Goal: Find contact information: Find contact information

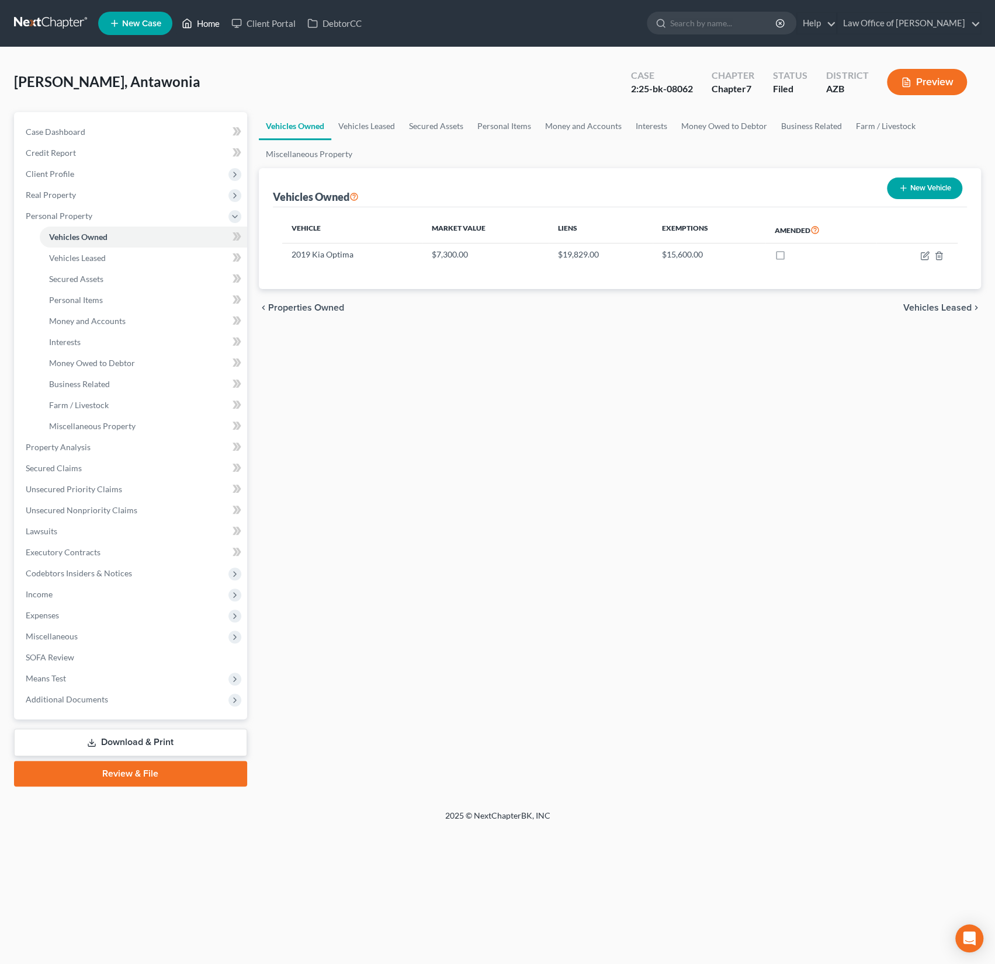
click at [214, 24] on link "Home" at bounding box center [201, 23] width 50 height 21
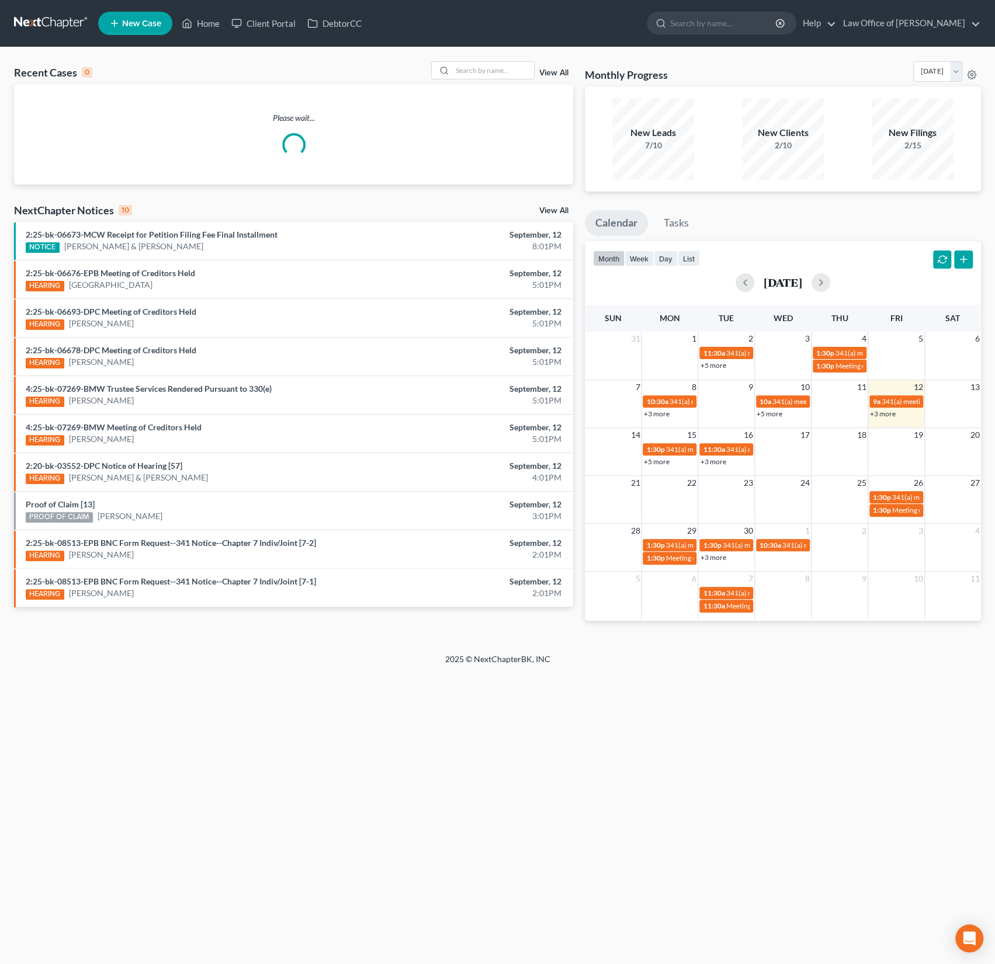
click at [483, 80] on div "Recent Cases 0 View All" at bounding box center [293, 72] width 559 height 23
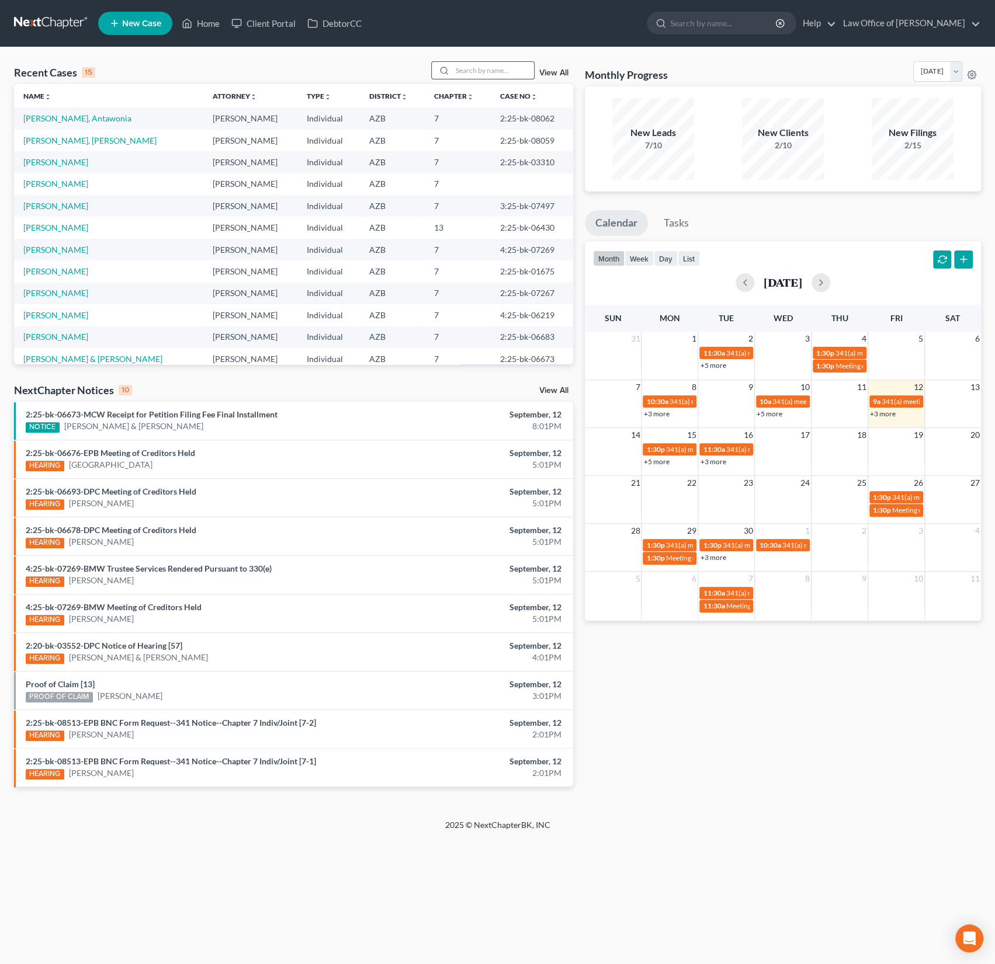
click at [479, 69] on input "search" at bounding box center [493, 70] width 82 height 17
type input "[PERSON_NAME]"
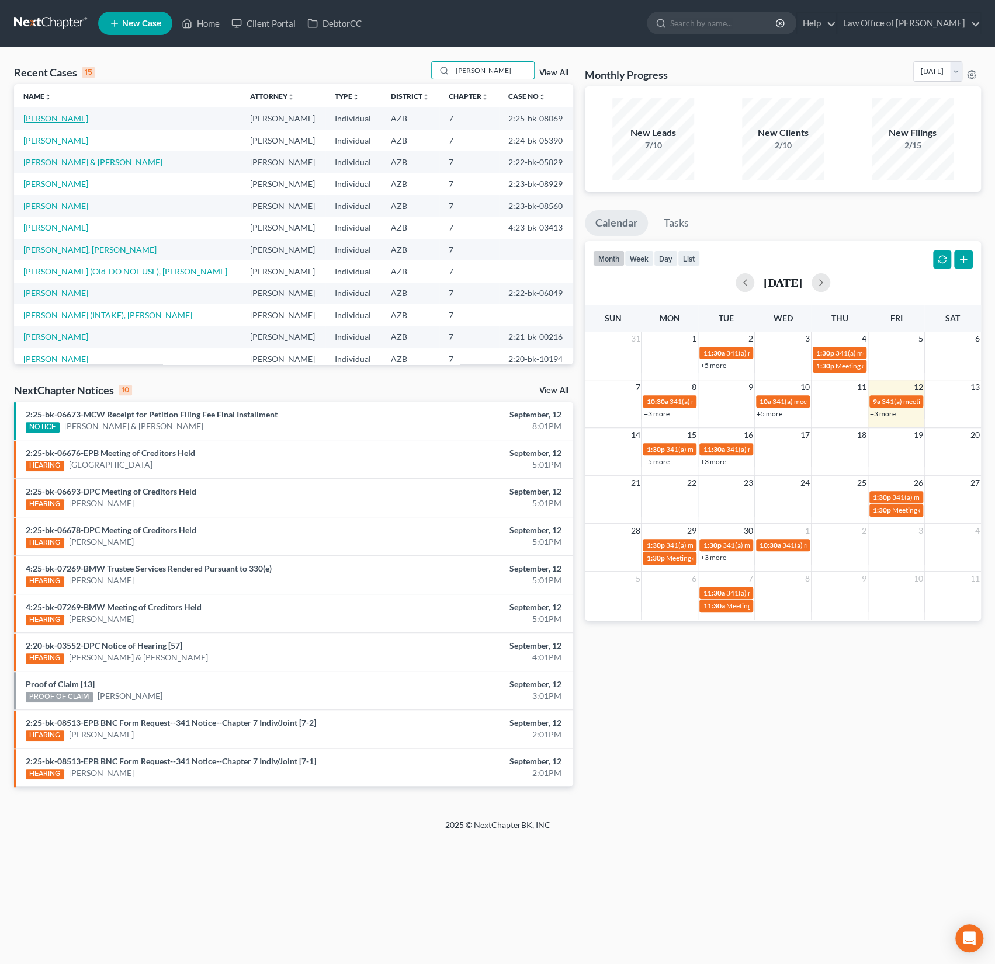
click at [55, 117] on link "[PERSON_NAME]" at bounding box center [55, 118] width 65 height 10
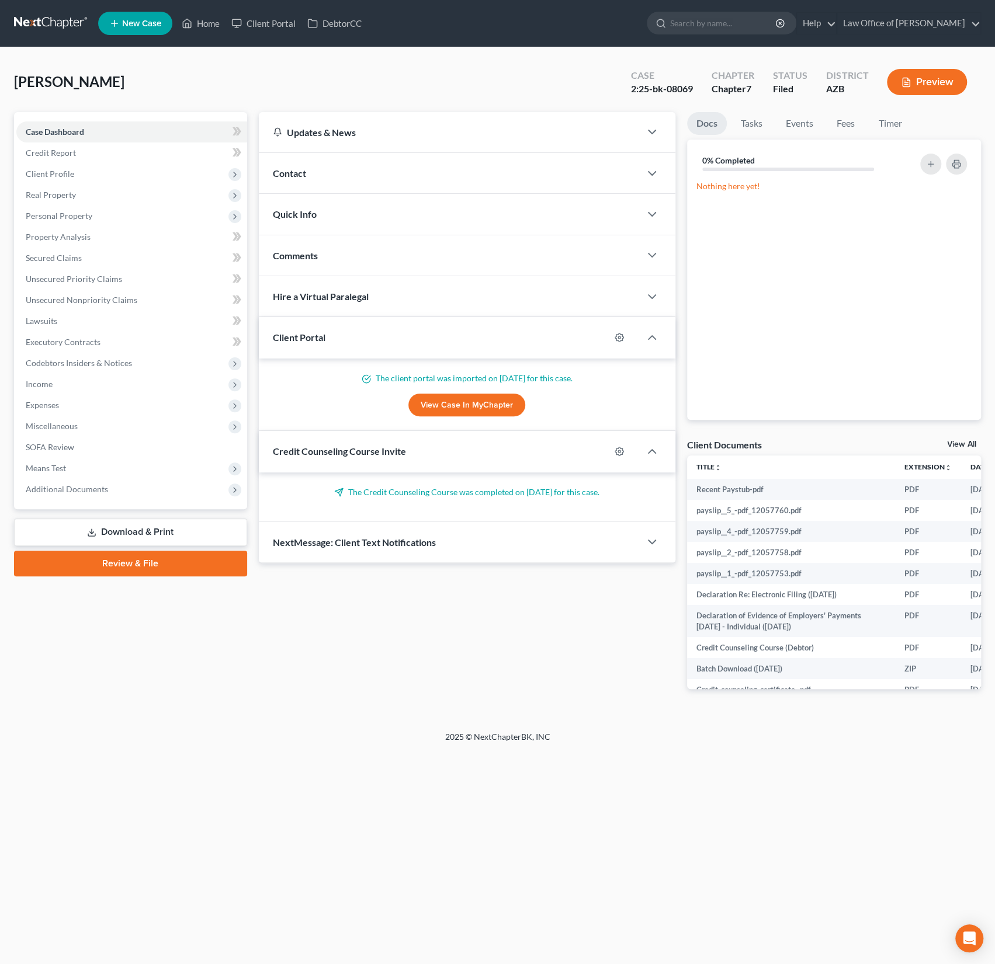
click at [304, 177] on span "Contact" at bounding box center [289, 173] width 33 height 11
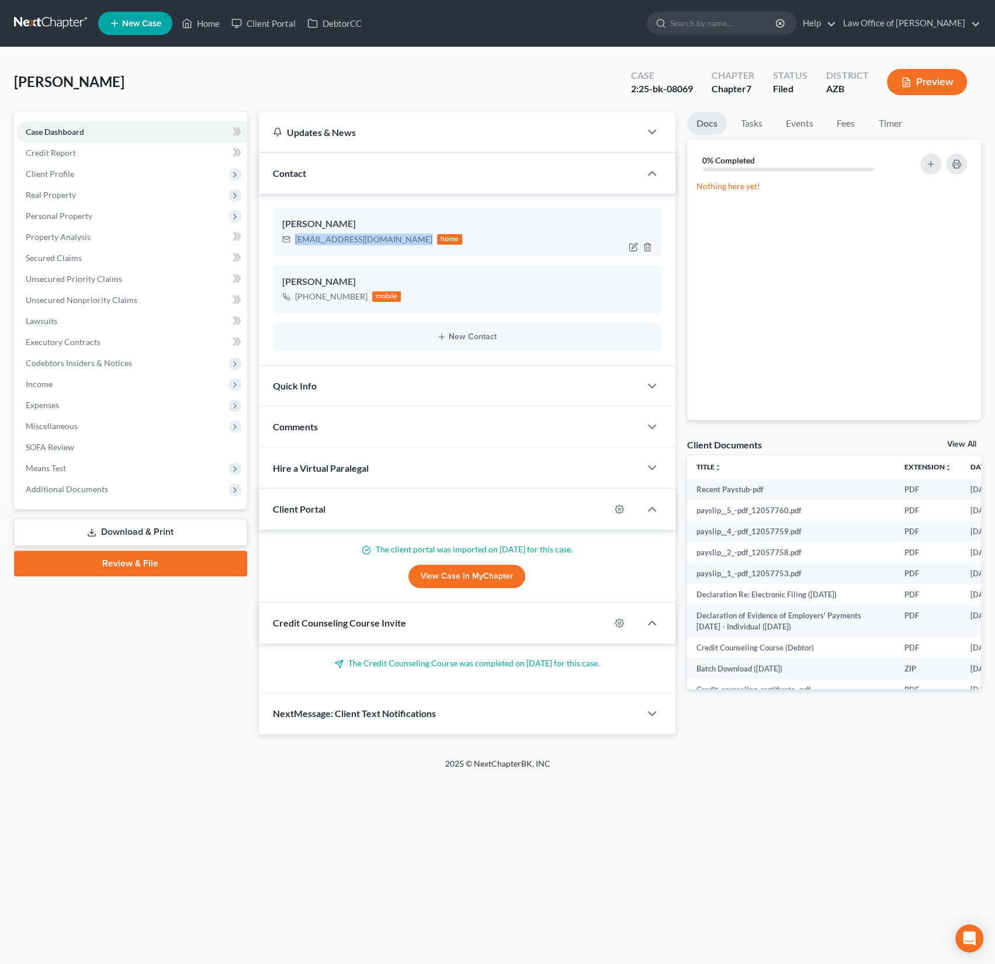
drag, startPoint x: 409, startPoint y: 237, endPoint x: 294, endPoint y: 238, distance: 115.0
click at [294, 238] on div "[EMAIL_ADDRESS][DOMAIN_NAME] home" at bounding box center [372, 239] width 180 height 15
copy div "[EMAIL_ADDRESS][DOMAIN_NAME]"
drag, startPoint x: 361, startPoint y: 296, endPoint x: 295, endPoint y: 297, distance: 66.6
click at [295, 297] on div "[PHONE_NUMBER]" at bounding box center [331, 297] width 72 height 12
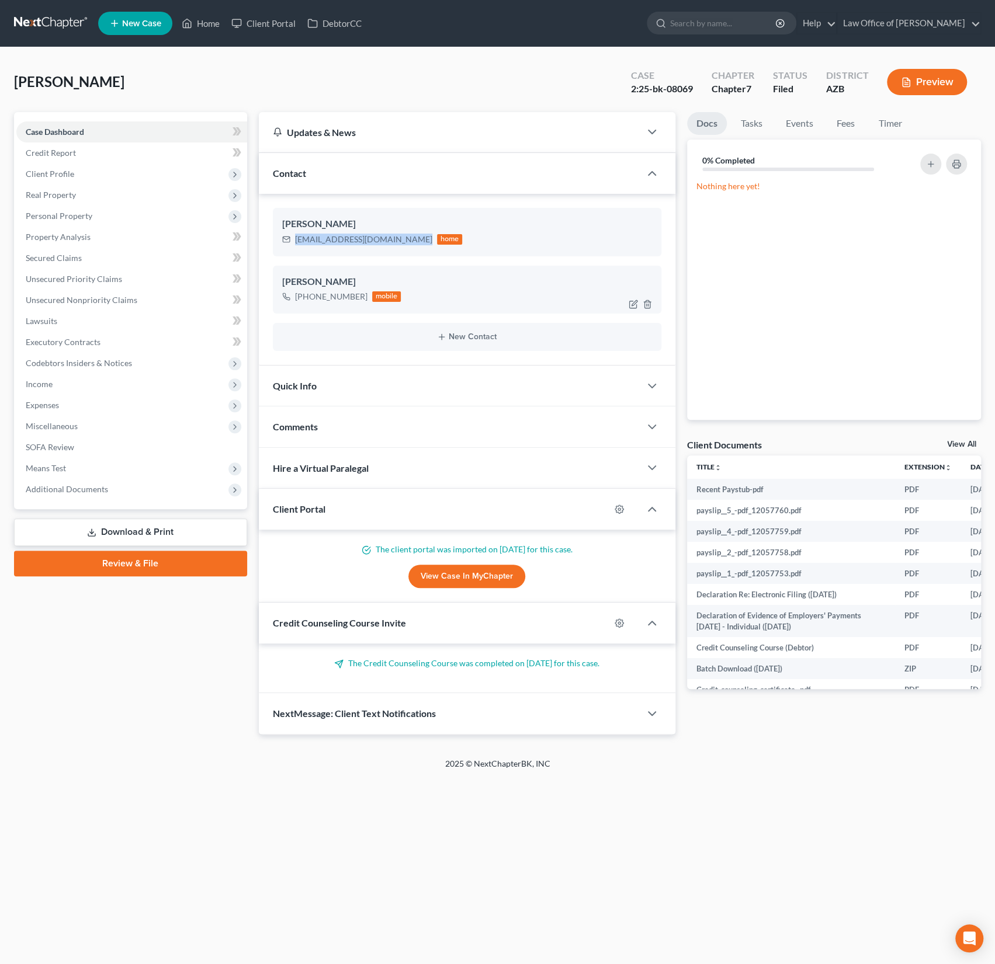
copy div "[PHONE_NUMBER]"
